Goal: Communication & Community: Answer question/provide support

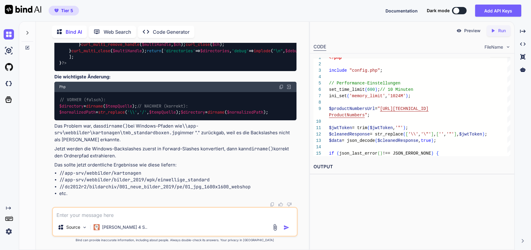
scroll to position [9384, 0]
click at [127, 216] on textarea at bounding box center [175, 213] width 244 height 11
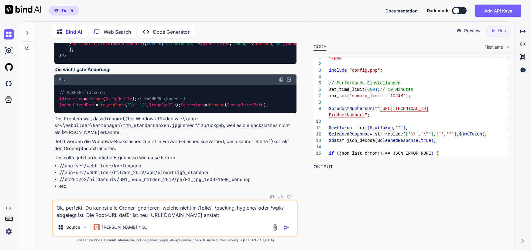
paste textarea "[URL][DOMAIN_NAME]"
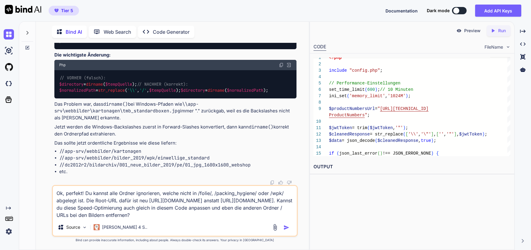
paste textarea "<?lor /* Ipsumdo 9.4 - 7230-90-61 - Sitametcons Adipiscin eli Seddoei-Temporinc…"
type textarea "Lo, ipsumdo! Si ametco adip Elitse doeiusmodt, incidi utlab et /dolor/, /magnaa…"
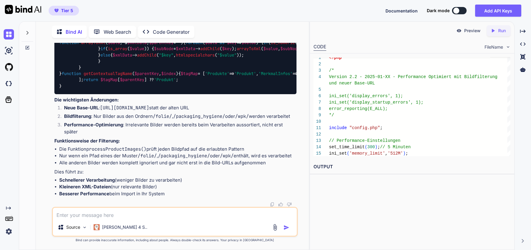
scroll to position [10612, 0]
click at [80, 209] on textarea at bounding box center [175, 213] width 244 height 11
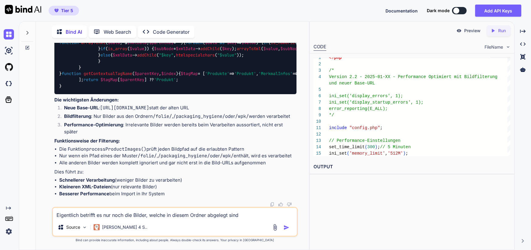
paste textarea "app-srv/webbilder/bilder_2019"
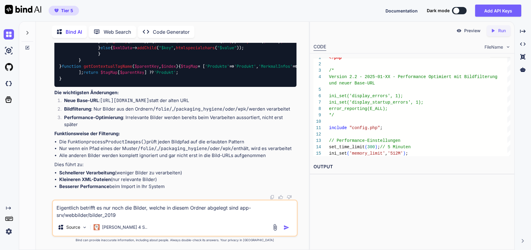
click at [241, 208] on textarea "Eigentlich betrifft es nur noch die Bilder, welche in diesem Ordner abgelegt si…" at bounding box center [175, 209] width 244 height 18
click at [248, 216] on textarea "Eigentlich betrifft es nur noch die Bilder, welche in diesem Ordner abgelegt si…" at bounding box center [175, 209] width 244 height 18
drag, startPoint x: 63, startPoint y: 214, endPoint x: 241, endPoint y: 207, distance: 178.0
click at [241, 207] on textarea "Eigentlich betrifft es nur noch die Bilder, welche in diesem Ordner abgelegt si…" at bounding box center [175, 209] width 244 height 18
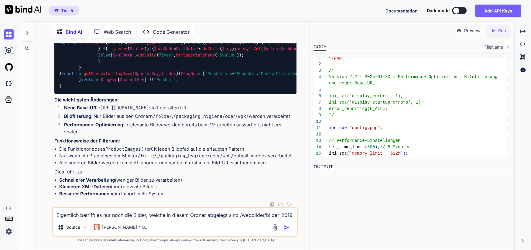
scroll to position [12066, 0]
drag, startPoint x: 239, startPoint y: 215, endPoint x: 243, endPoint y: 223, distance: 9.0
click at [243, 223] on div "Eigentlich betrifft es nur noch die Bilder, welche in diesem Ordner abgelegt si…" at bounding box center [175, 222] width 246 height 30
paste textarea "//app-srv/webbilder/bilder_2019"
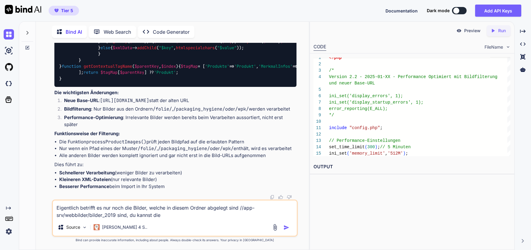
drag, startPoint x: 126, startPoint y: 215, endPoint x: 169, endPoint y: 219, distance: 42.7
click at [169, 219] on div "Eigentlich betrifft es nur noch die Bilder, welche in diesem Ordner abgelegt si…" at bounding box center [175, 217] width 246 height 37
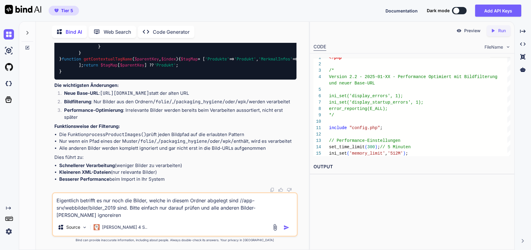
type textarea "Eigentlich betrifft es nur noch die Bilder, welche in diesem Ordner abgelegt si…"
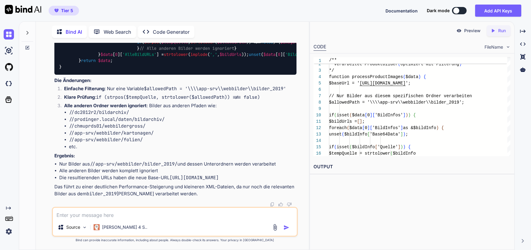
scroll to position [14007, 0]
